Goal: Transaction & Acquisition: Book appointment/travel/reservation

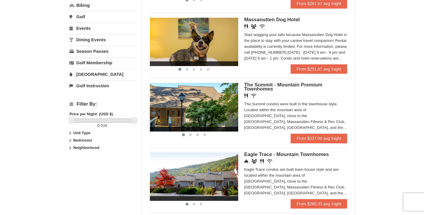
scroll to position [186, 0]
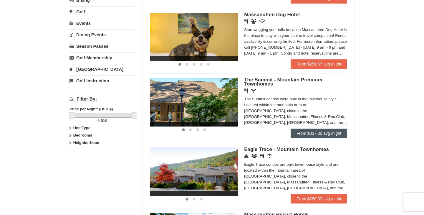
click at [301, 129] on link "From $337.00 avg /night" at bounding box center [319, 132] width 57 height 9
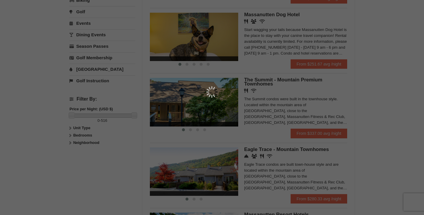
click at [273, 105] on div at bounding box center [212, 107] width 424 height 215
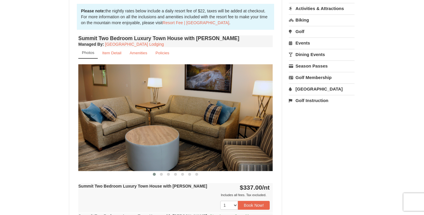
scroll to position [176, 0]
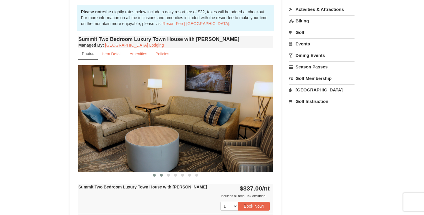
click at [162, 175] on span at bounding box center [161, 174] width 3 height 3
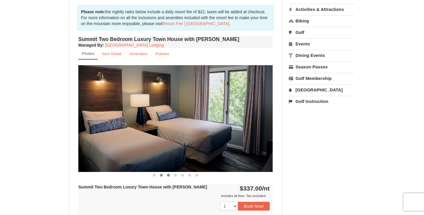
click at [168, 176] on span at bounding box center [168, 174] width 3 height 3
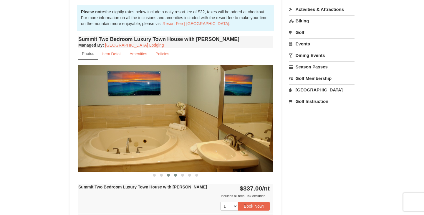
click at [175, 175] on span at bounding box center [175, 174] width 3 height 3
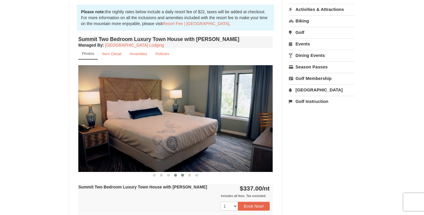
click at [184, 176] on button at bounding box center [182, 175] width 7 height 6
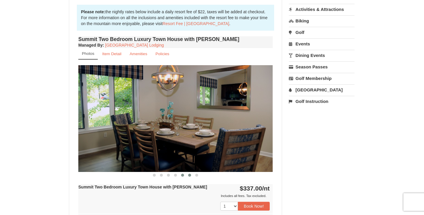
click at [191, 176] on button at bounding box center [189, 175] width 7 height 6
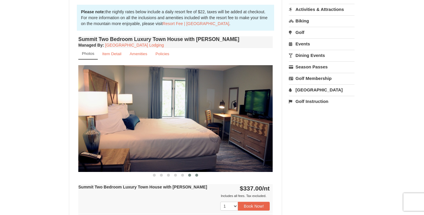
click at [197, 175] on span at bounding box center [196, 174] width 3 height 3
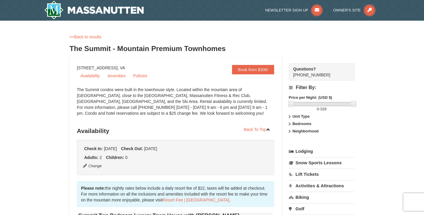
scroll to position [0, 0]
